Goal: Information Seeking & Learning: Find specific page/section

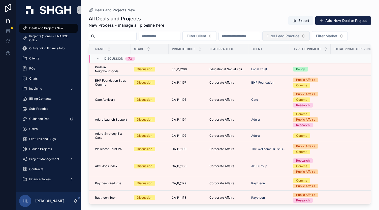
click at [300, 37] on span "Filter Lead Practice" at bounding box center [283, 36] width 33 height 5
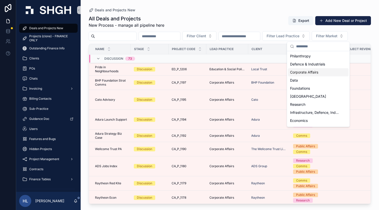
click at [310, 73] on span "Corporate Affairs" at bounding box center [304, 72] width 28 height 5
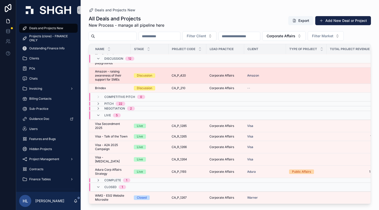
scroll to position [178, 0]
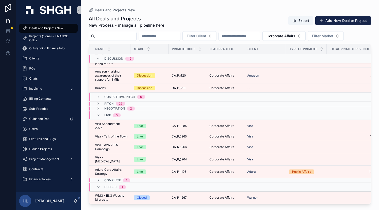
click at [102, 179] on div "Complete 1" at bounding box center [113, 181] width 34 height 4
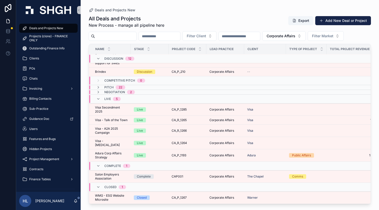
scroll to position [194, 0]
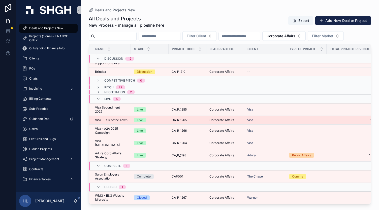
click at [116, 120] on span "Visa - Talk of the Town" at bounding box center [111, 120] width 33 height 4
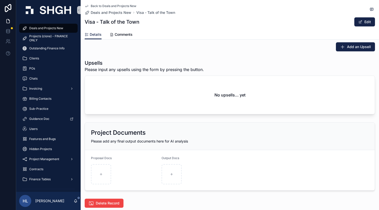
scroll to position [850, 0]
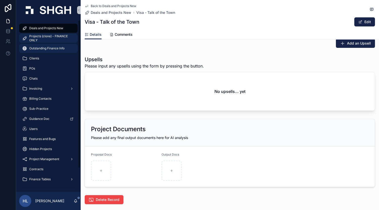
drag, startPoint x: 37, startPoint y: 41, endPoint x: 66, endPoint y: 45, distance: 29.0
click at [37, 41] on span "Projects (clone) - FINANCE ONLY" at bounding box center [50, 38] width 43 height 8
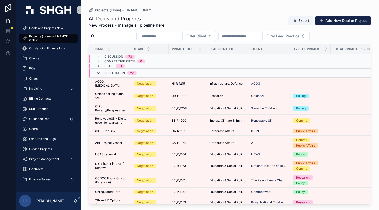
click at [99, 71] on icon "scrollable content" at bounding box center [98, 73] width 4 height 4
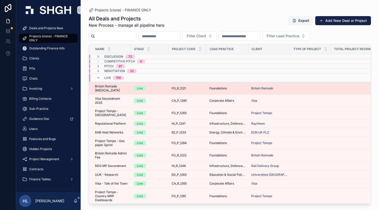
click at [121, 89] on span "Britain Remade [MEDICAL_DATA]" at bounding box center [111, 88] width 33 height 8
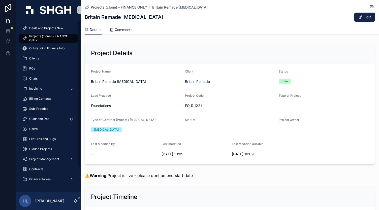
click at [43, 33] on div "Deals and Projects New" at bounding box center [48, 28] width 65 height 10
click at [44, 29] on span "Deals and Projects New" at bounding box center [46, 28] width 34 height 4
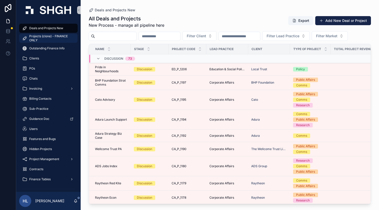
click at [54, 39] on span "Projects (clone) - FINANCE ONLY" at bounding box center [50, 38] width 43 height 8
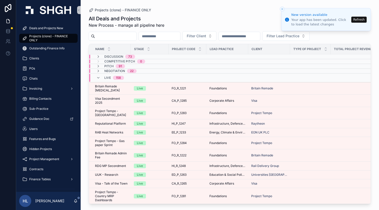
click at [360, 17] on button "Refresh" at bounding box center [359, 20] width 15 height 6
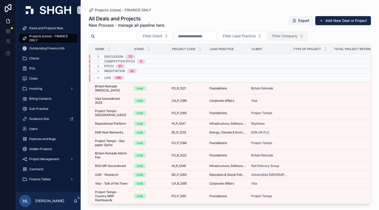
click at [298, 36] on span "Filter Company" at bounding box center [284, 36] width 25 height 5
click at [294, 56] on div "[GEOGRAPHIC_DATA]" at bounding box center [309, 56] width 61 height 8
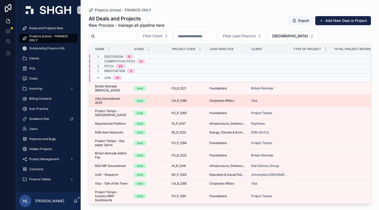
click at [117, 100] on span "Visa Secondment 2025" at bounding box center [111, 101] width 33 height 8
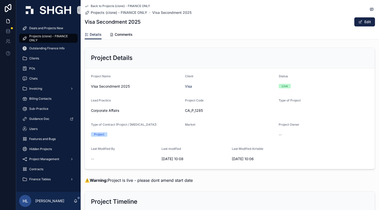
click at [86, 6] on icon "scrollable content" at bounding box center [87, 6] width 4 height 4
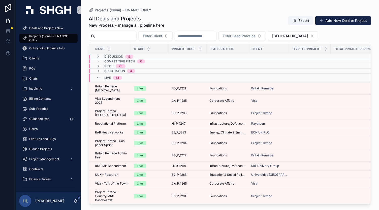
click at [216, 36] on input "scrollable content" at bounding box center [195, 36] width 41 height 7
paste input "******"
type input "******"
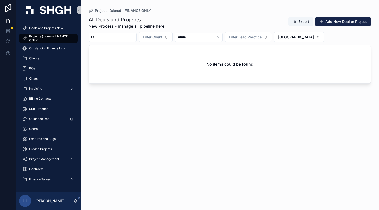
drag, startPoint x: 207, startPoint y: 37, endPoint x: 211, endPoint y: 40, distance: 5.3
click at [182, 37] on div "Filter Client ****** Filter Lead Practice Stonehaven" at bounding box center [230, 37] width 282 height 10
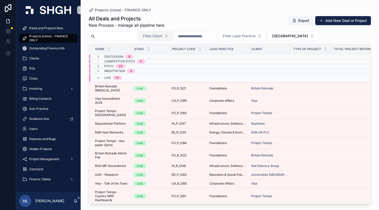
click at [156, 36] on span "Filter Client" at bounding box center [152, 36] width 19 height 5
type input "***"
click at [298, 40] on button "[GEOGRAPHIC_DATA]" at bounding box center [293, 36] width 50 height 10
click at [289, 55] on div "None" at bounding box center [306, 56] width 61 height 8
click at [215, 37] on input "scrollable content" at bounding box center [195, 36] width 41 height 7
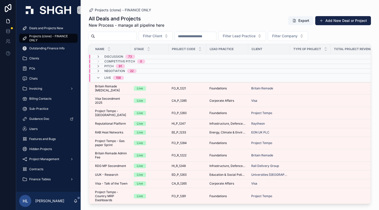
paste input "******"
type input "******"
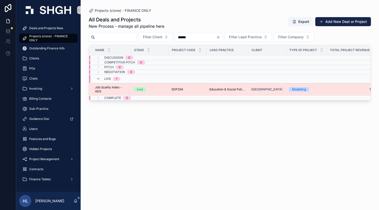
click at [151, 90] on div "Live" at bounding box center [150, 89] width 32 height 5
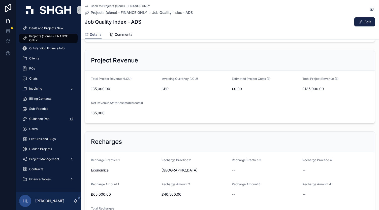
scroll to position [143, 0]
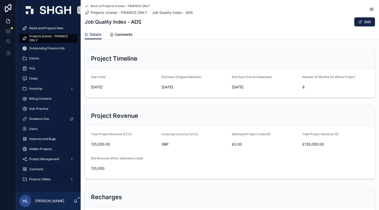
click at [86, 6] on icon "scrollable content" at bounding box center [87, 6] width 4 height 4
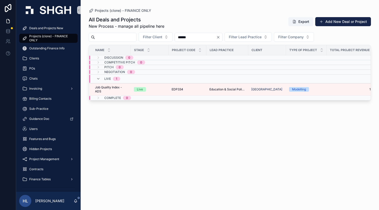
scroll to position [1, 0]
click at [219, 37] on icon "Clear" at bounding box center [218, 37] width 2 height 2
click at [155, 35] on span "Filter Client" at bounding box center [152, 37] width 19 height 5
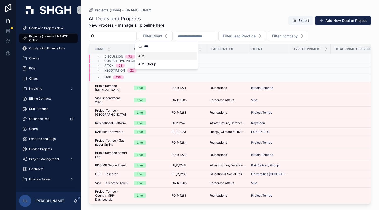
type input "***"
click at [157, 57] on div "ADS" at bounding box center [166, 56] width 61 height 8
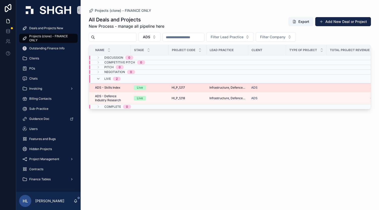
click at [125, 86] on div "ADS - Skills Index ADS - Skills Index" at bounding box center [111, 88] width 33 height 4
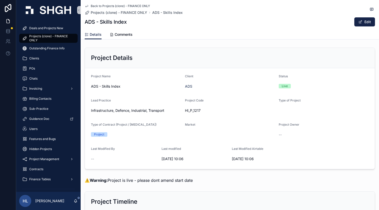
click at [87, 4] on icon "scrollable content" at bounding box center [87, 6] width 4 height 4
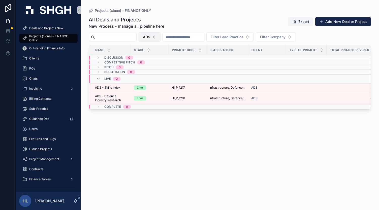
click at [161, 37] on button "ADS" at bounding box center [150, 37] width 22 height 10
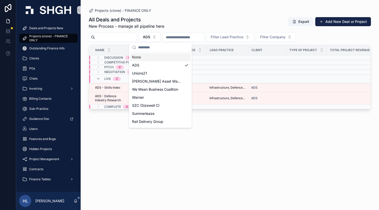
click at [148, 56] on div "None" at bounding box center [160, 57] width 61 height 8
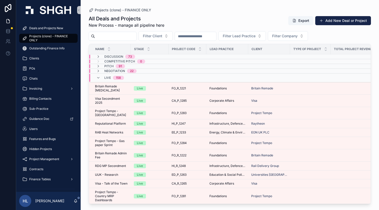
click at [216, 36] on input "scrollable content" at bounding box center [195, 36] width 41 height 7
paste input "******"
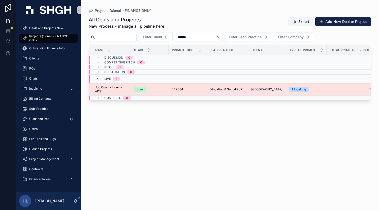
type input "******"
click at [153, 89] on div "Live" at bounding box center [150, 89] width 32 height 5
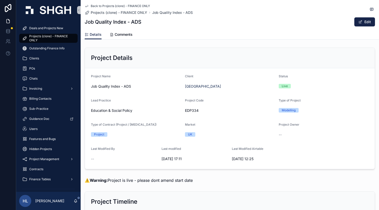
click at [83, 7] on div "Back to Projects (clone) - FINANCE ONLY Projects (clone) - FINANCE ONLY Job Qua…" at bounding box center [230, 20] width 299 height 40
click at [85, 6] on icon "scrollable content" at bounding box center [86, 6] width 3 height 2
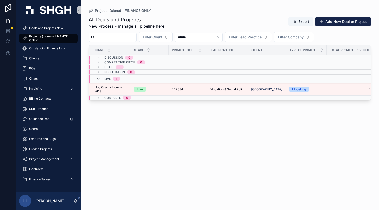
click at [219, 37] on icon "Clear" at bounding box center [218, 37] width 2 height 2
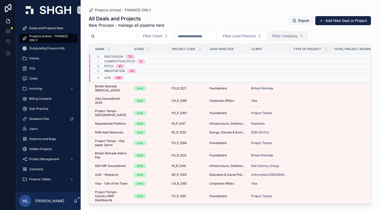
click at [298, 35] on span "Filter Company" at bounding box center [284, 36] width 25 height 5
drag, startPoint x: 288, startPoint y: 56, endPoint x: 294, endPoint y: 56, distance: 5.8
click at [288, 56] on div "[GEOGRAPHIC_DATA]" at bounding box center [309, 56] width 61 height 8
click at [294, 56] on div "[GEOGRAPHIC_DATA]" at bounding box center [309, 56] width 61 height 8
click at [227, 24] on div "All Deals and Projects New Process - manage all pipeline here Export Add New De…" at bounding box center [230, 21] width 282 height 13
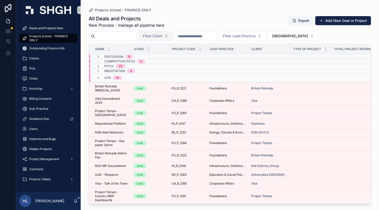
click at [172, 33] on button "Filter Client" at bounding box center [156, 36] width 34 height 10
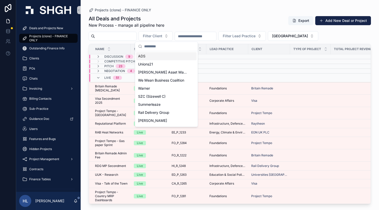
click at [158, 55] on div "ADS" at bounding box center [166, 56] width 61 height 8
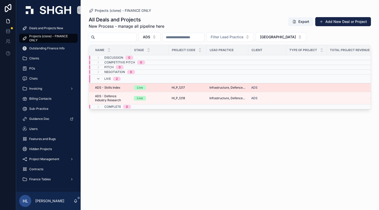
click at [159, 85] on div "Live" at bounding box center [150, 87] width 32 height 5
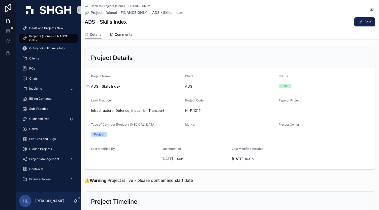
click at [159, 84] on span "ADS - Skills Index" at bounding box center [136, 86] width 90 height 5
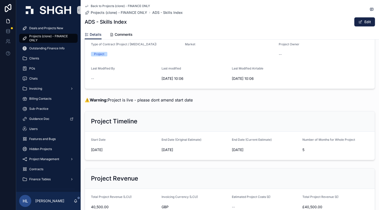
scroll to position [82, 0]
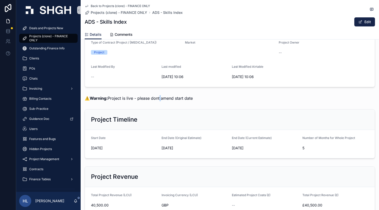
drag, startPoint x: 196, startPoint y: 93, endPoint x: 161, endPoint y: 104, distance: 37.6
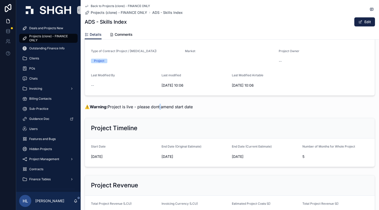
scroll to position [0, 0]
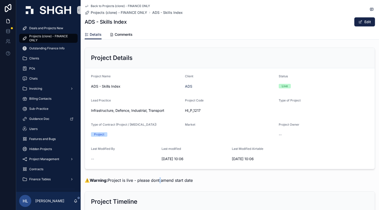
click at [88, 7] on link "Back to Projects (clone) - FINANCE ONLY" at bounding box center [117, 6] width 65 height 4
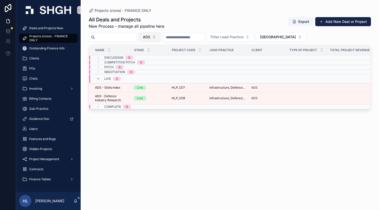
click at [161, 39] on button "ADS" at bounding box center [150, 37] width 22 height 10
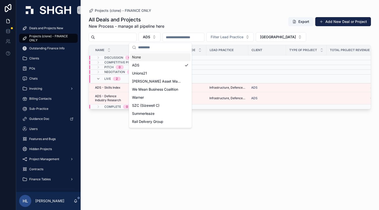
click at [151, 60] on div "None" at bounding box center [160, 57] width 61 height 8
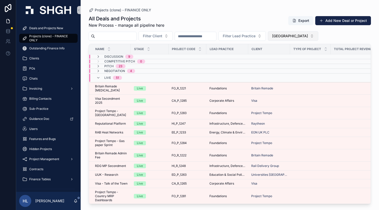
click at [308, 36] on span "[GEOGRAPHIC_DATA]" at bounding box center [290, 36] width 36 height 5
click at [285, 55] on div "None" at bounding box center [306, 56] width 61 height 8
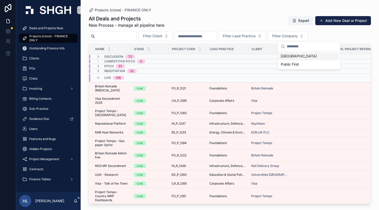
click at [124, 36] on input "scrollable content" at bounding box center [115, 36] width 41 height 7
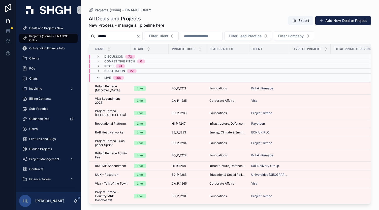
type input "******"
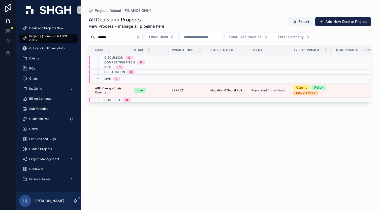
scroll to position [1, 0]
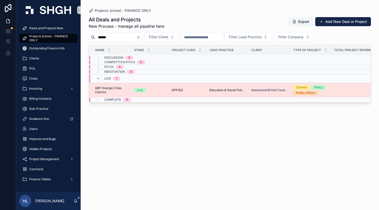
click at [148, 89] on div "Live" at bounding box center [150, 90] width 32 height 5
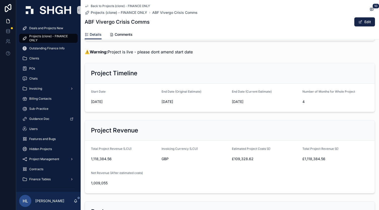
scroll to position [133, 0]
